Goal: Check status

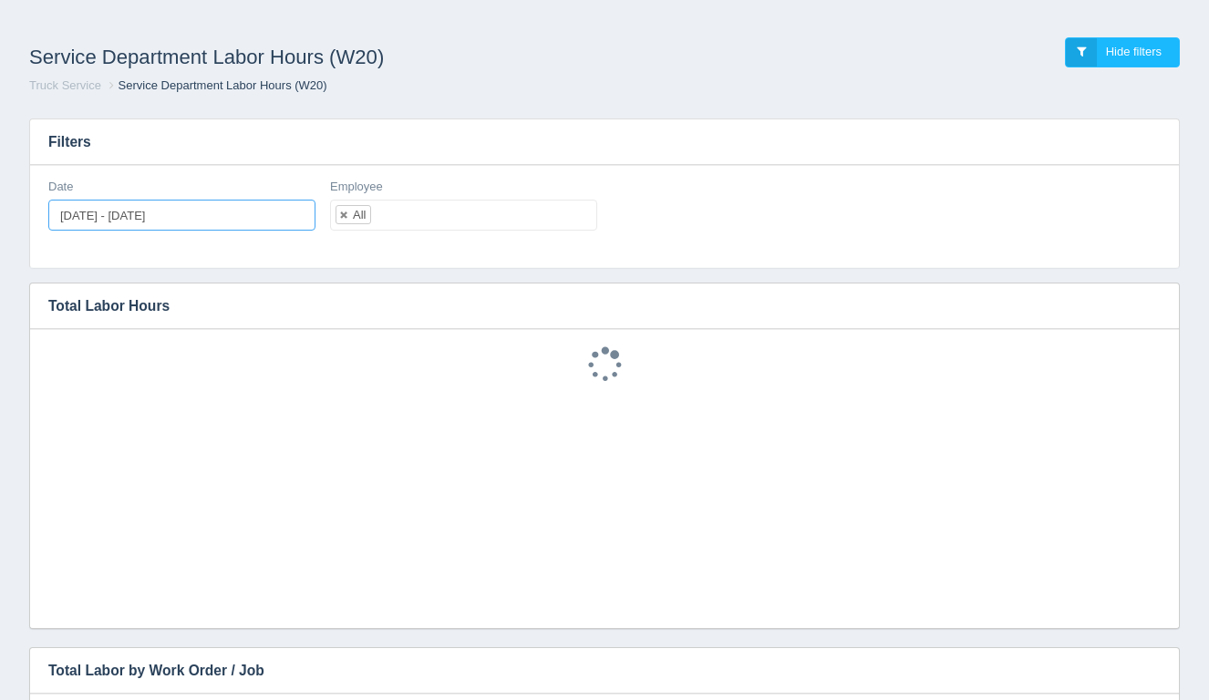
type input "[DATE]"
click at [204, 217] on input "[DATE] - [DATE]" at bounding box center [181, 215] width 267 height 31
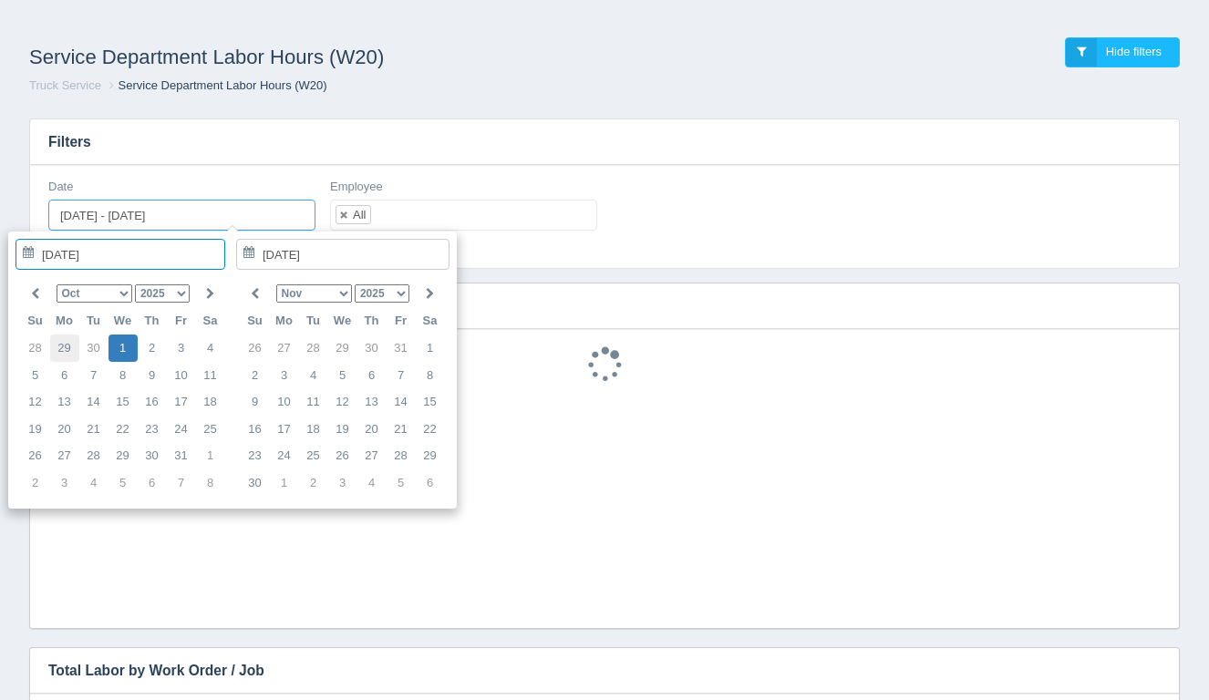
type input "[DATE]"
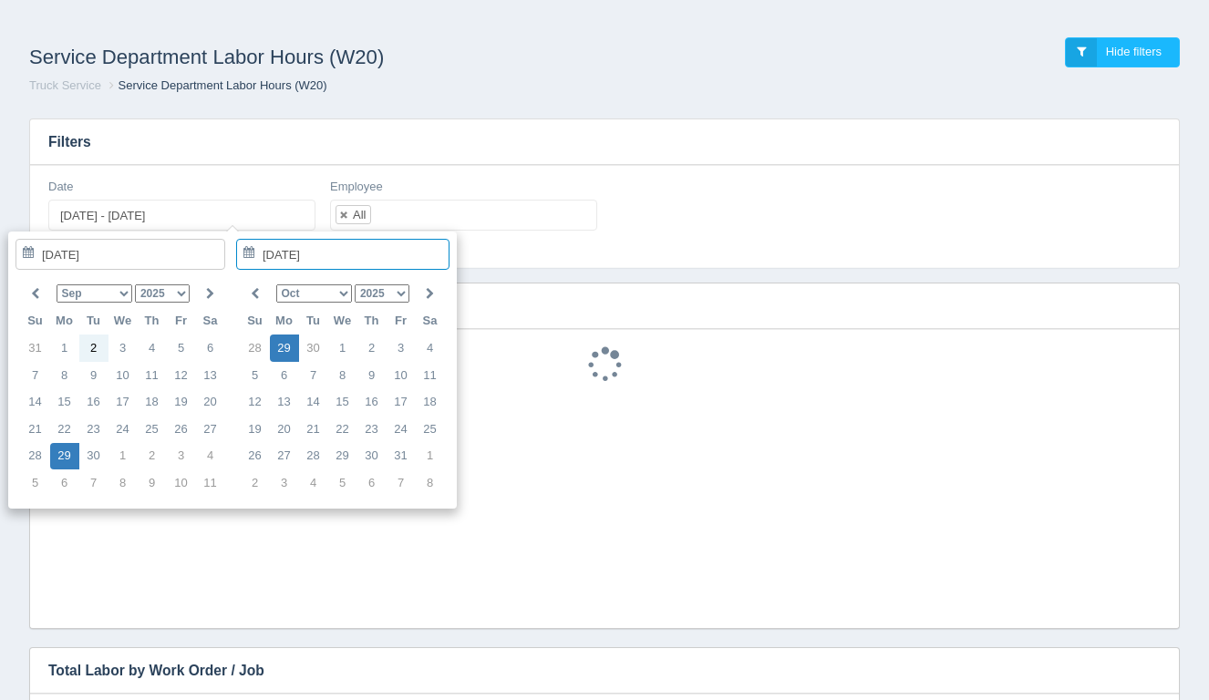
type input "[DATE]"
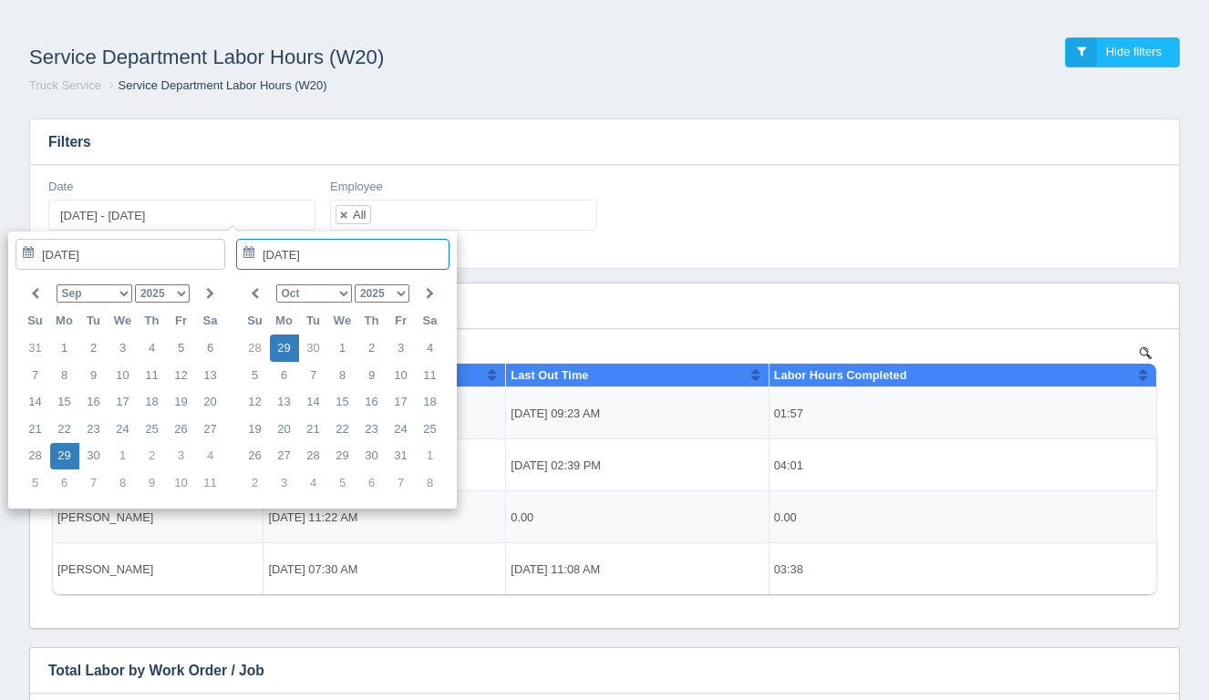
type input "[DATE] - [DATE]"
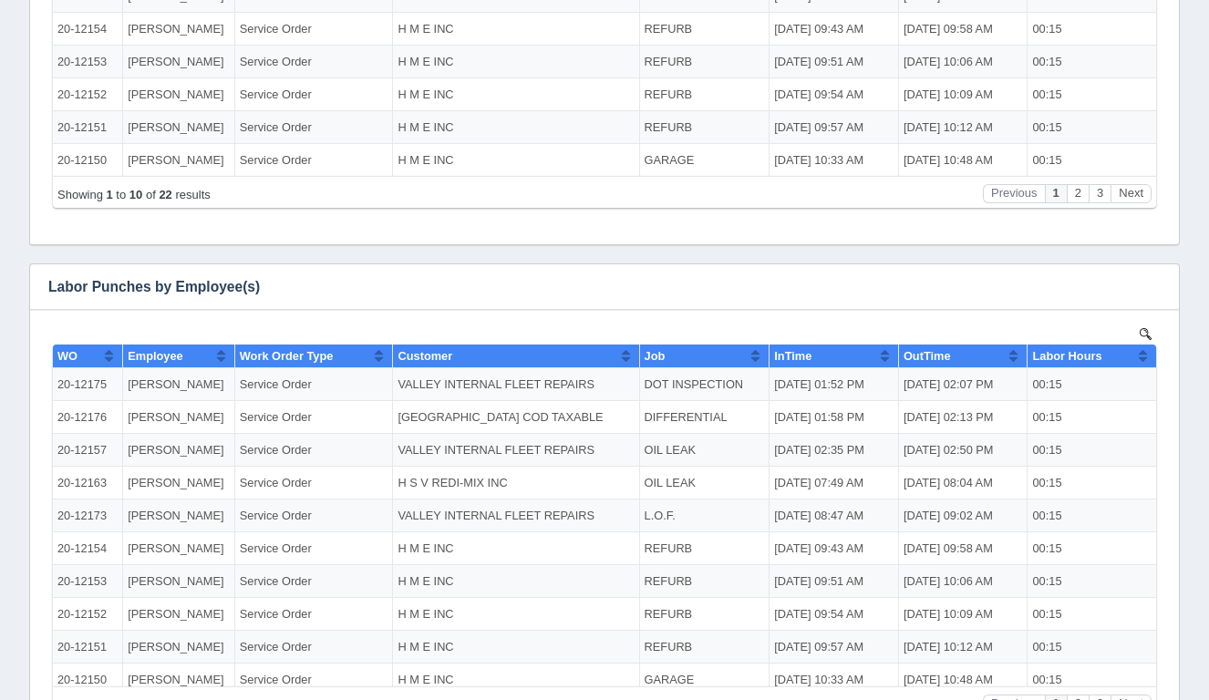
scroll to position [647, 0]
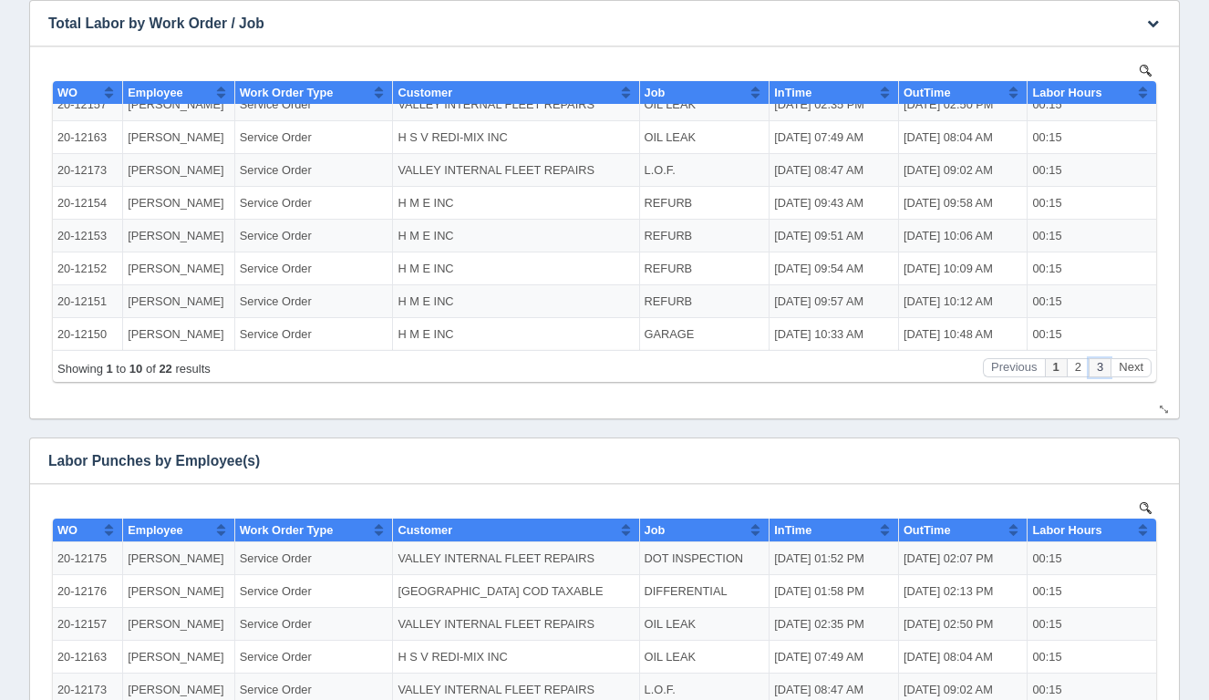
click at [1099, 367] on button "3" at bounding box center [1100, 367] width 22 height 19
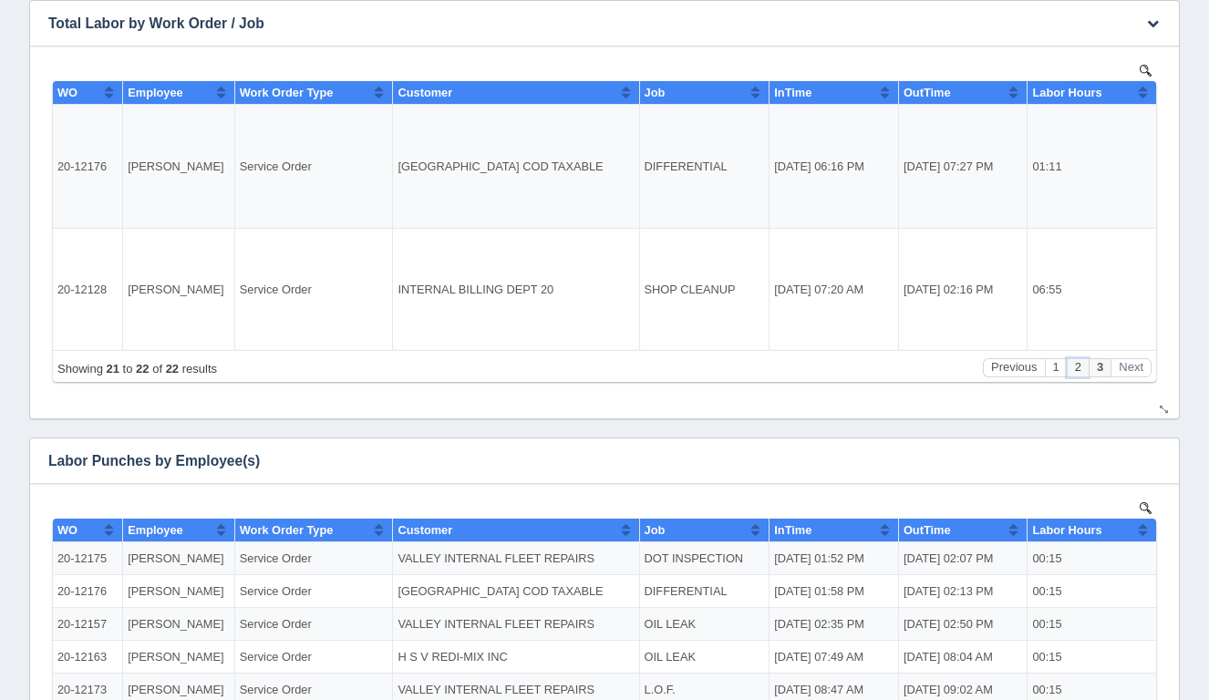
click at [1082, 367] on button "2" at bounding box center [1078, 367] width 22 height 19
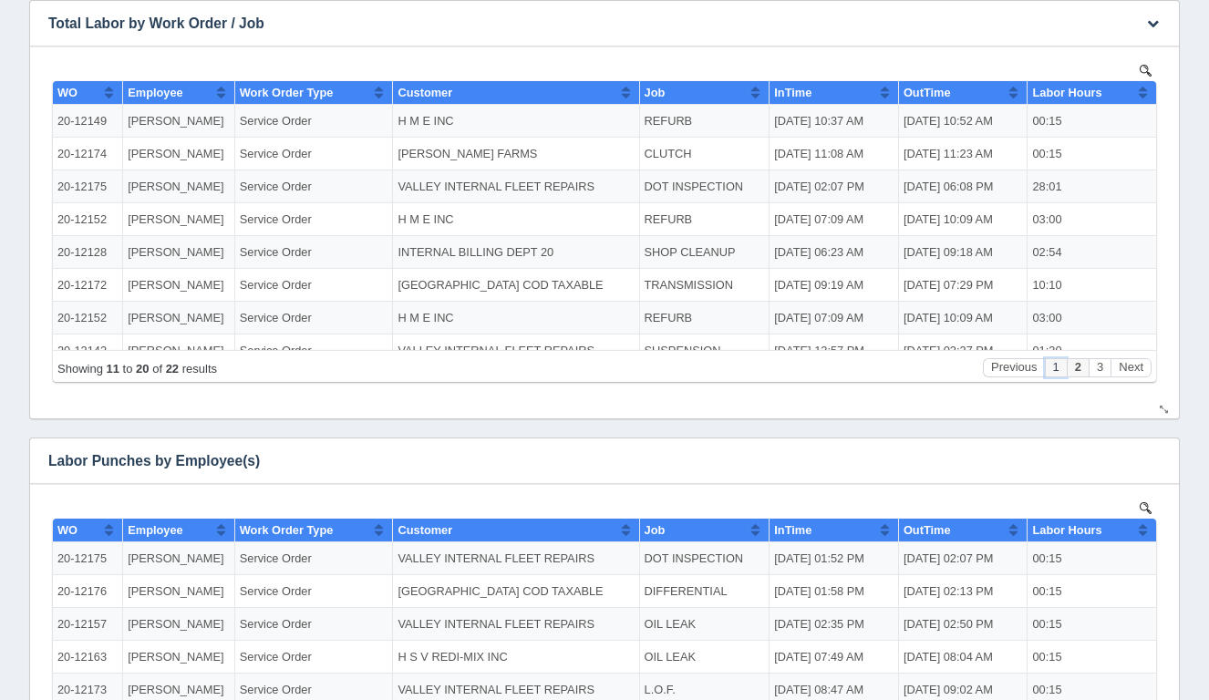
click at [1061, 368] on button "1" at bounding box center [1056, 367] width 22 height 19
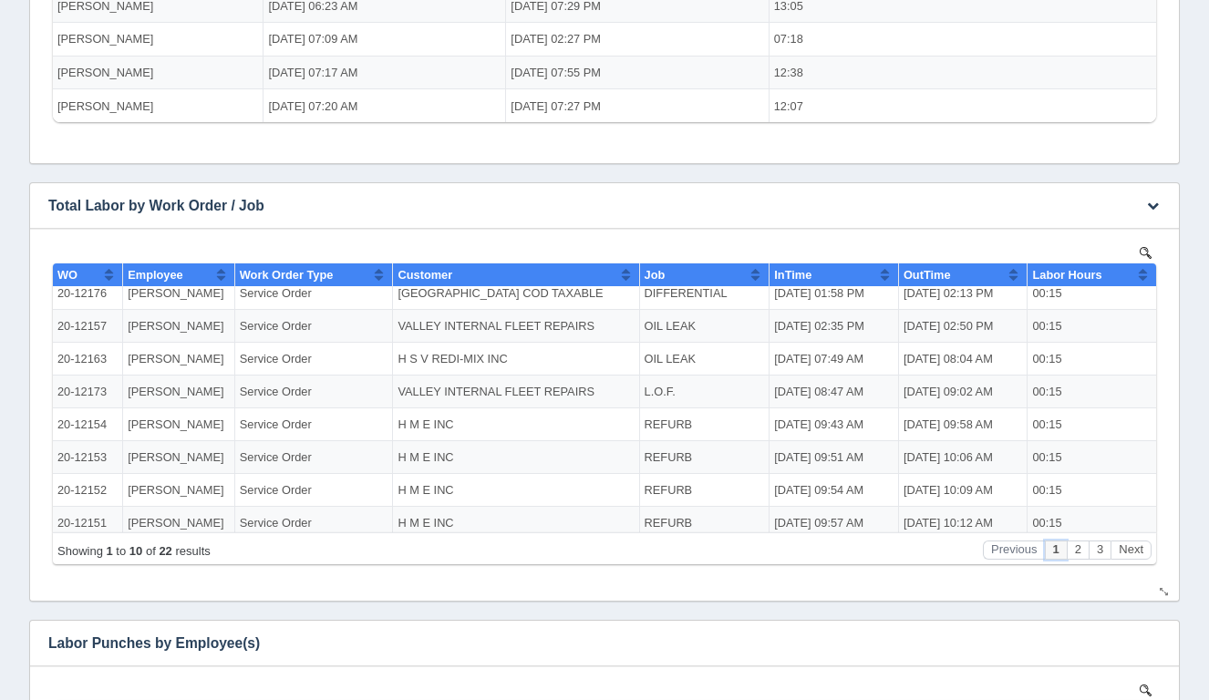
scroll to position [82, 0]
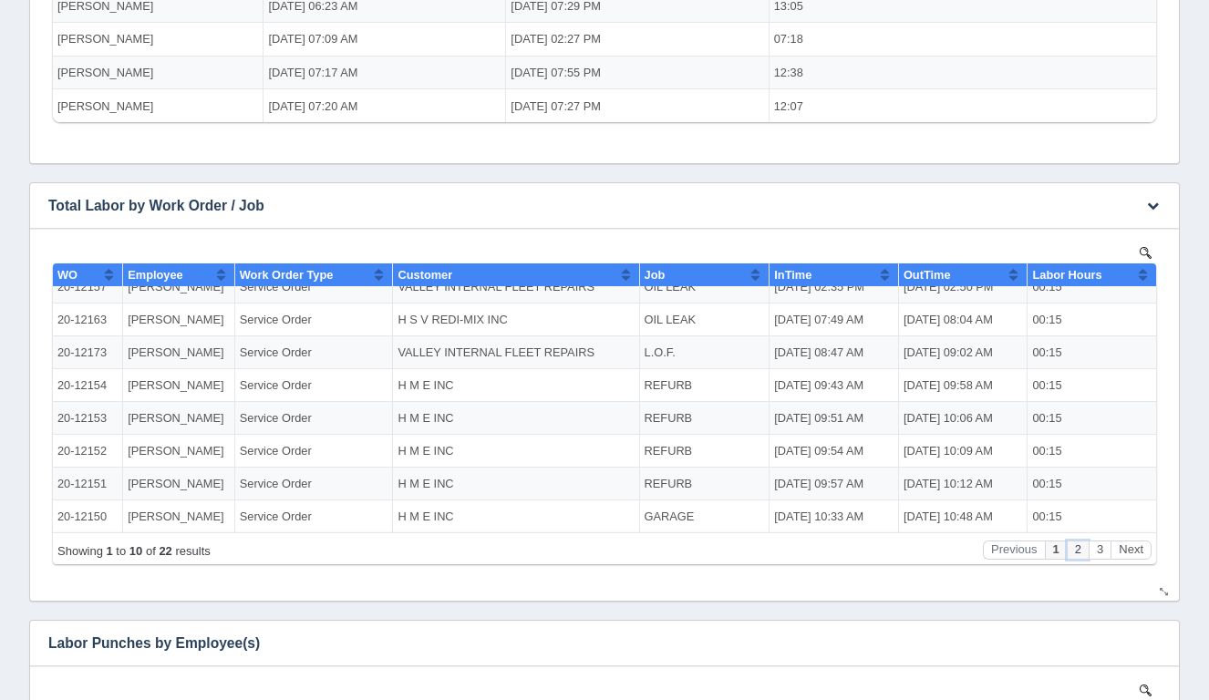
click at [1080, 546] on button "2" at bounding box center [1078, 550] width 22 height 19
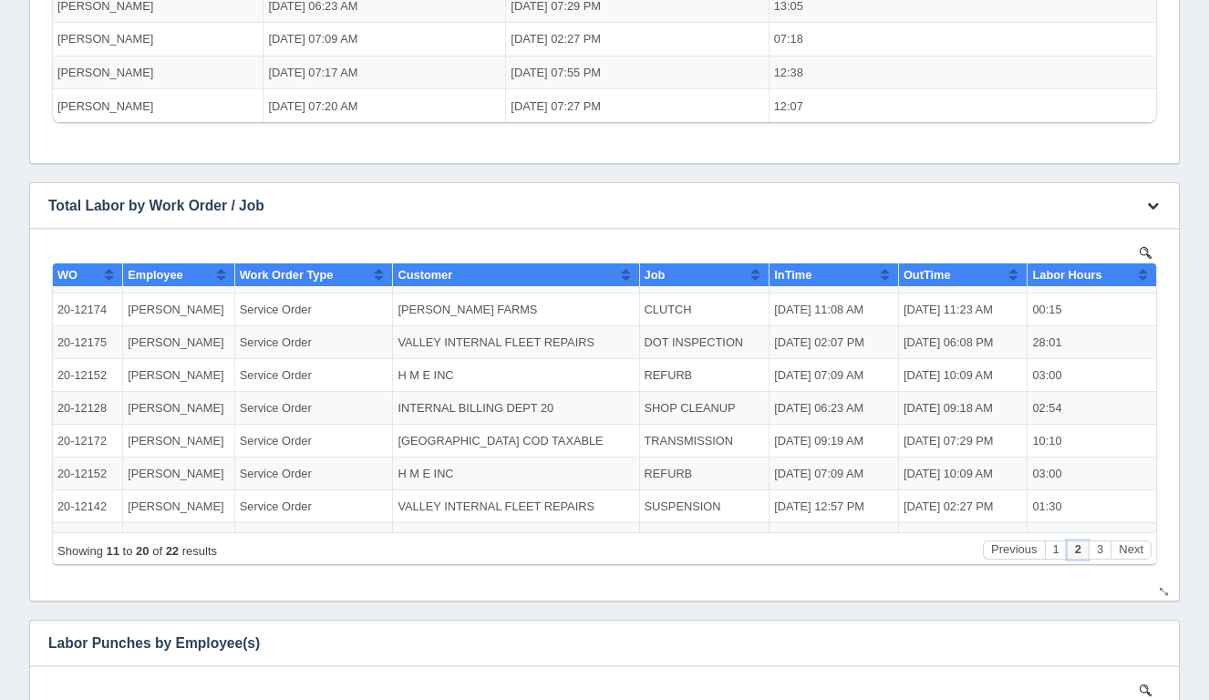
scroll to position [0, 0]
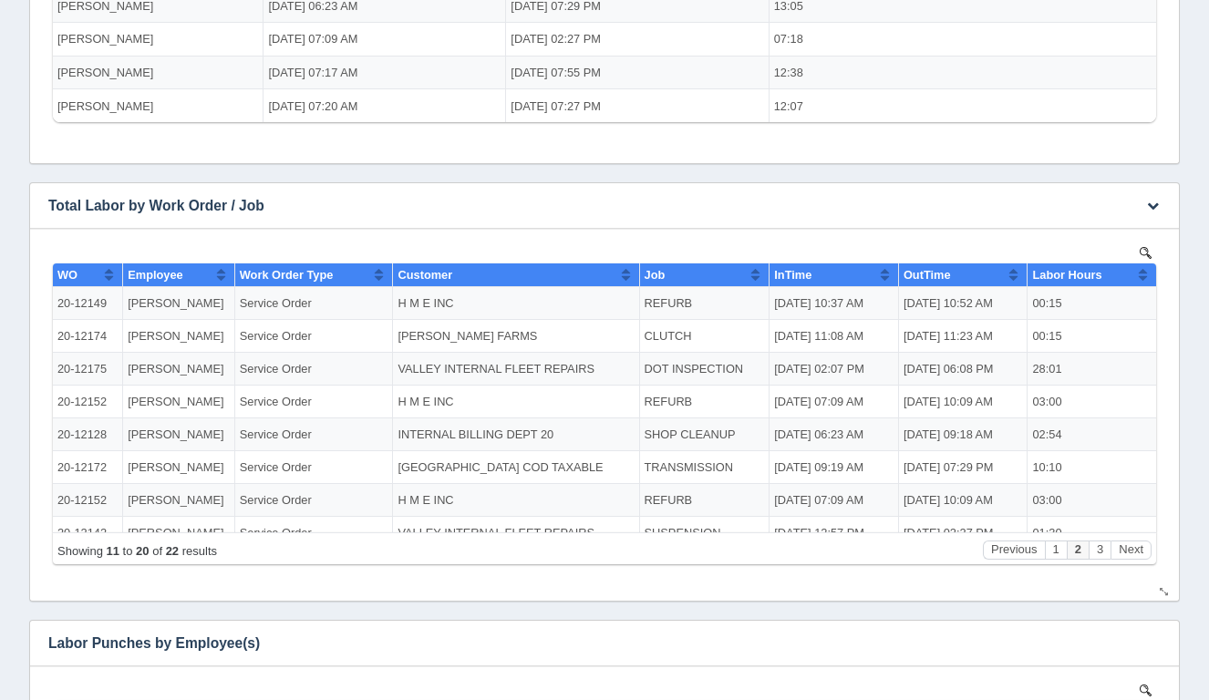
click at [502, 367] on td "VALLEY INTERNAL FLEET REPAIRS" at bounding box center [516, 369] width 246 height 33
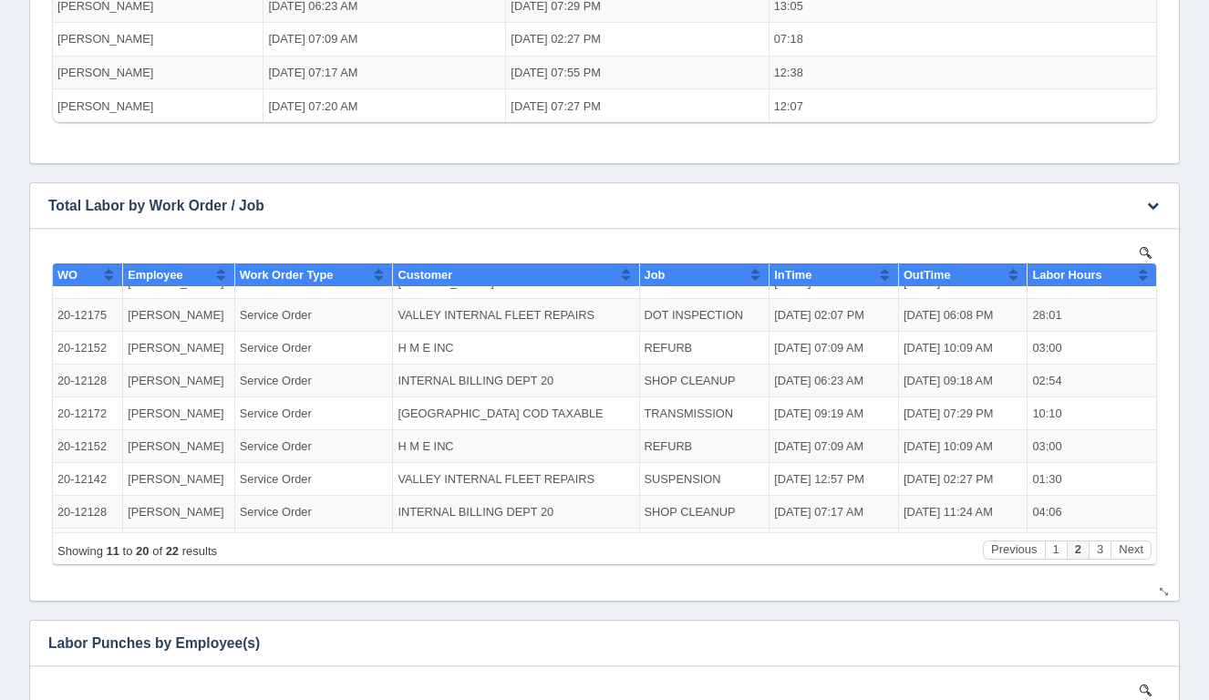
scroll to position [82, 0]
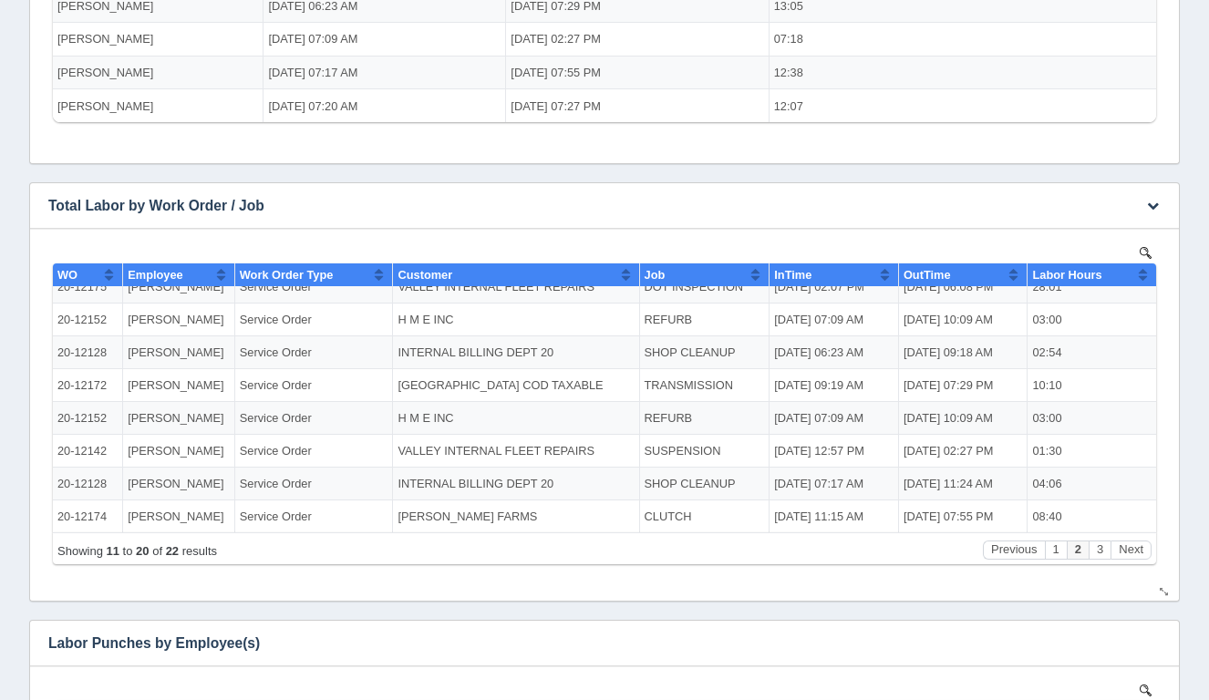
click at [492, 356] on td "INTERNAL BILLING DEPT 20" at bounding box center [516, 352] width 246 height 33
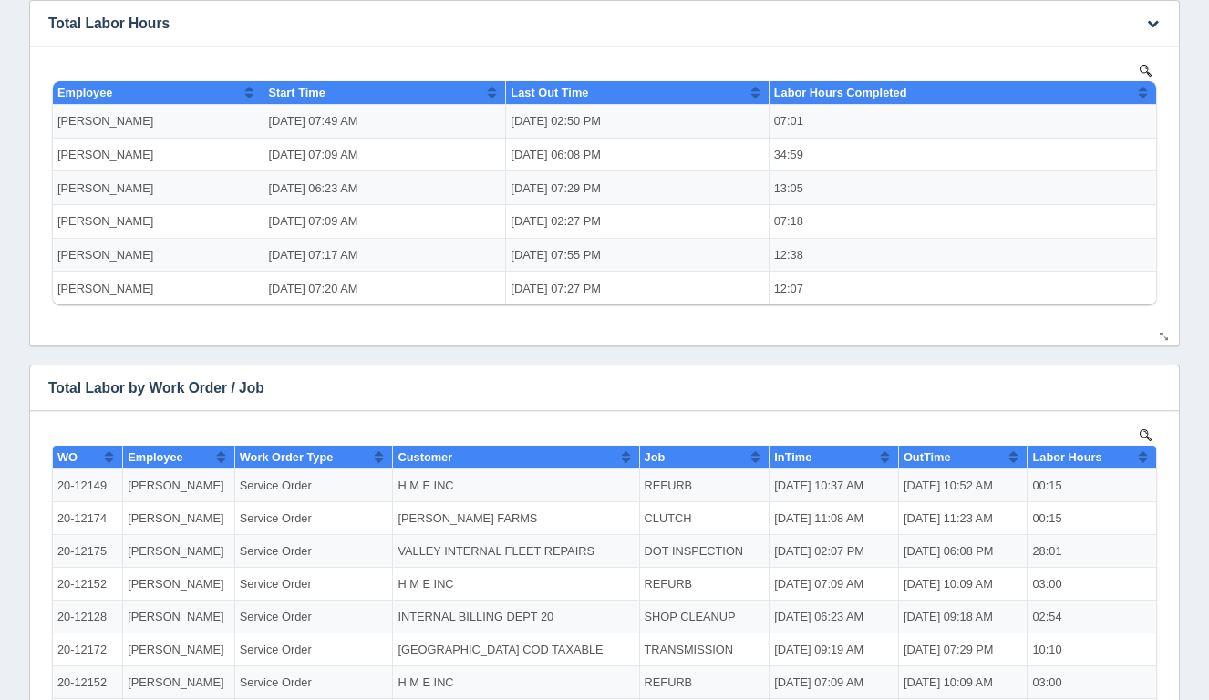
scroll to position [374, 0]
